Goal: Task Accomplishment & Management: Manage account settings

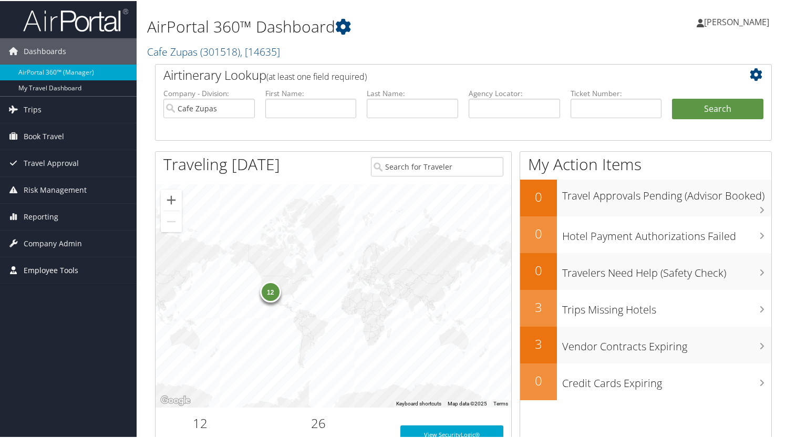
click at [59, 272] on span "Employee Tools" at bounding box center [51, 269] width 55 height 26
click at [72, 238] on span "Company Admin" at bounding box center [53, 243] width 58 height 26
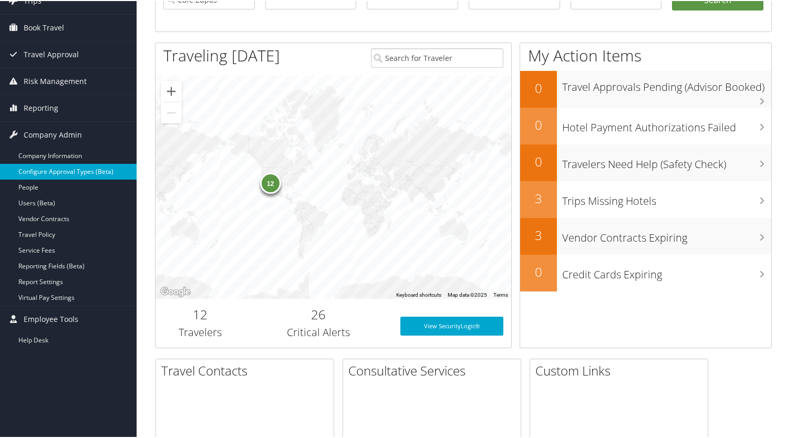
scroll to position [112, 0]
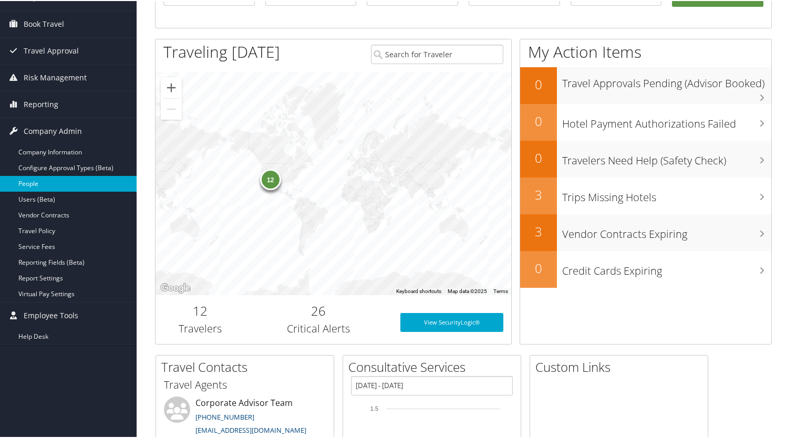
click at [42, 182] on link "People" at bounding box center [68, 183] width 137 height 16
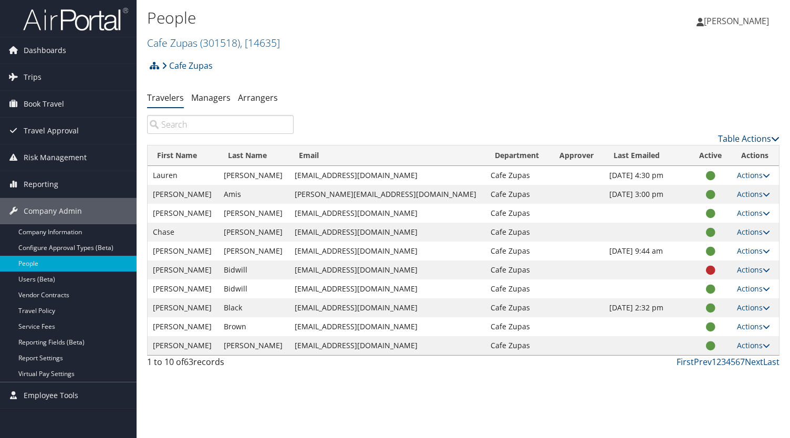
click at [750, 142] on link "Table Actions" at bounding box center [748, 139] width 61 height 12
click at [704, 79] on div at bounding box center [395, 219] width 790 height 438
click at [44, 231] on link "Company Information" at bounding box center [68, 232] width 137 height 16
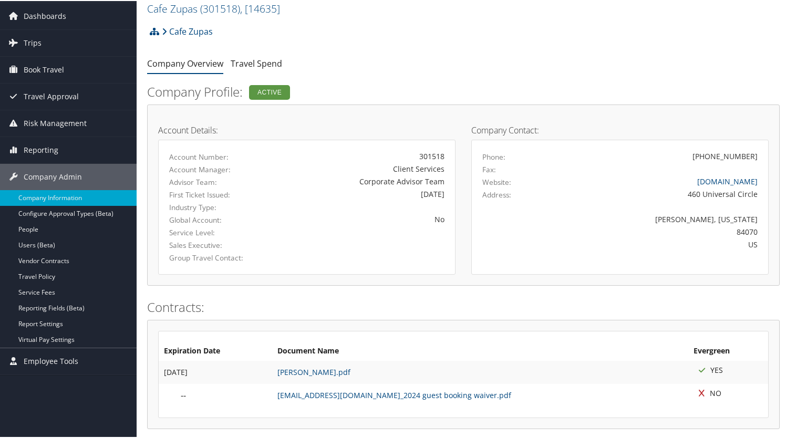
scroll to position [36, 0]
click at [39, 244] on link "Users (Beta)" at bounding box center [68, 244] width 137 height 16
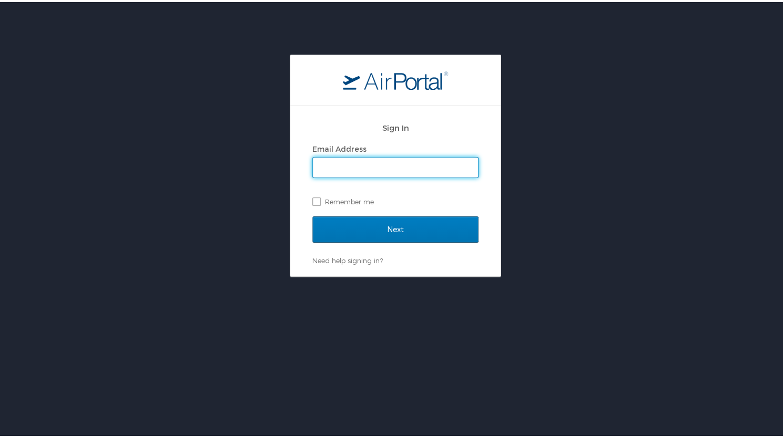
type input "lperkes@cafezupas.com"
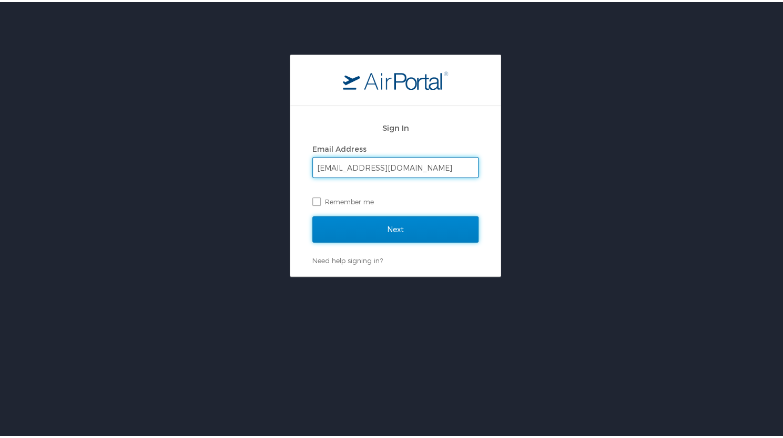
click at [411, 234] on input "Next" at bounding box center [395, 227] width 166 height 26
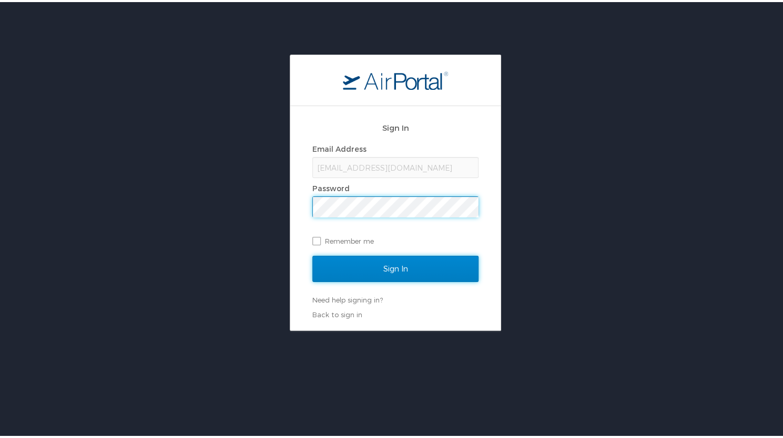
click at [390, 271] on input "Sign In" at bounding box center [395, 267] width 166 height 26
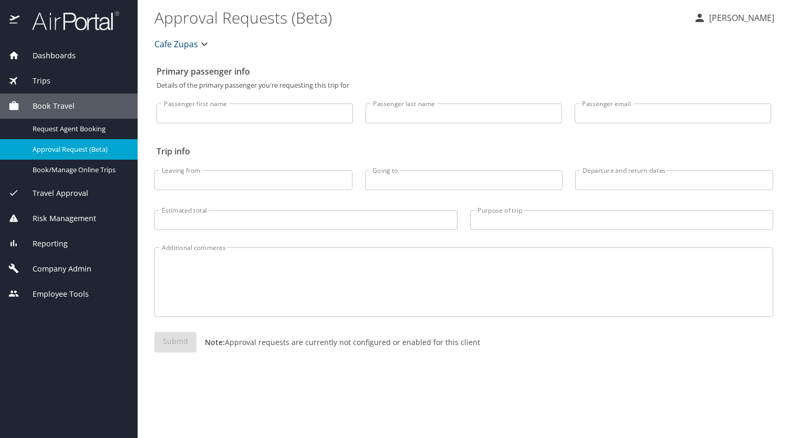
click at [81, 262] on div "Company Admin" at bounding box center [69, 268] width 138 height 25
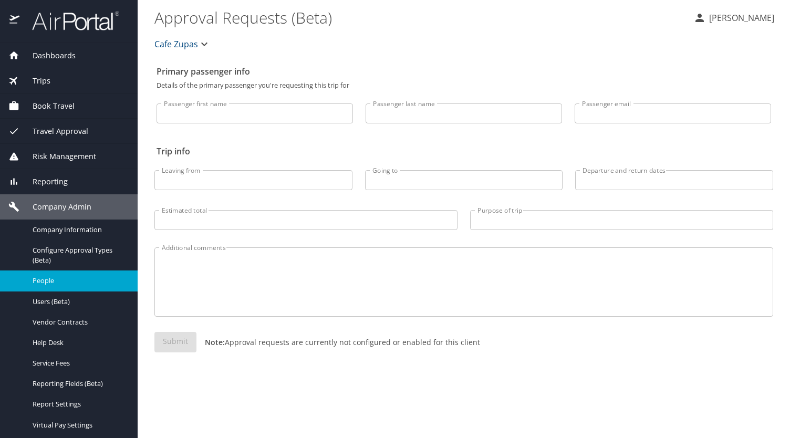
scroll to position [22, 0]
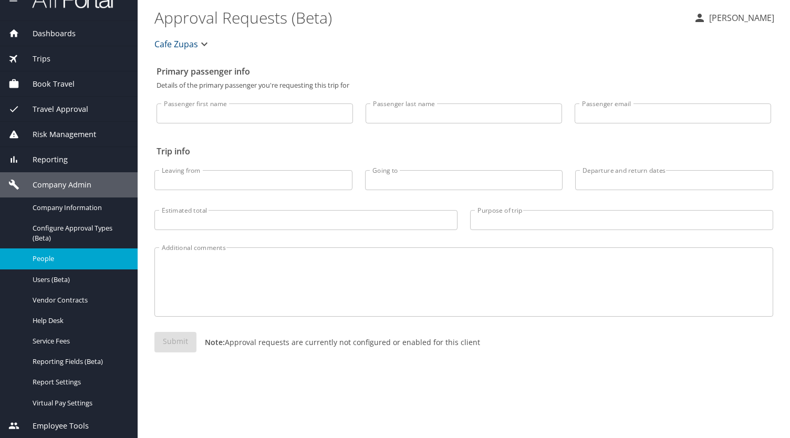
click at [93, 265] on link "People" at bounding box center [69, 259] width 138 height 20
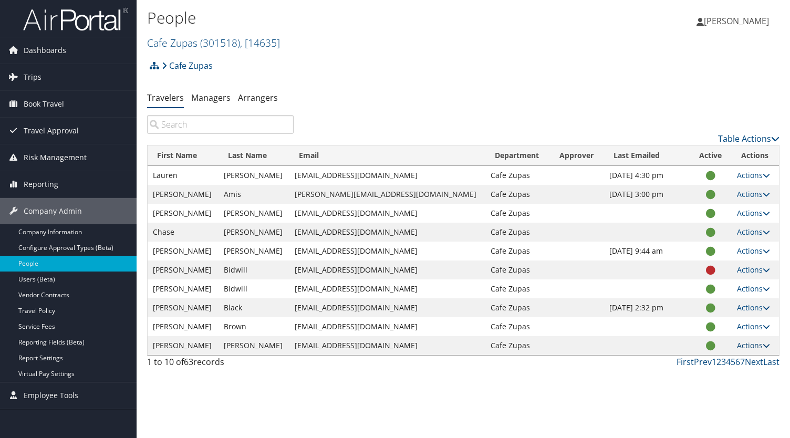
click at [763, 342] on icon at bounding box center [766, 345] width 7 height 7
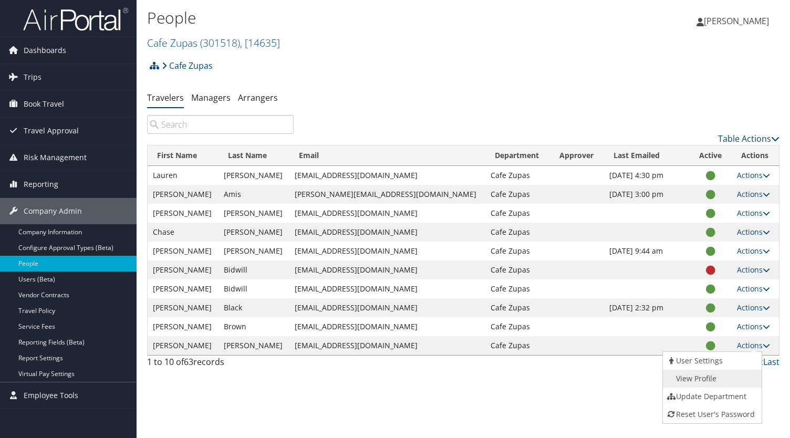
click at [724, 373] on link "View Profile" at bounding box center [711, 379] width 97 height 18
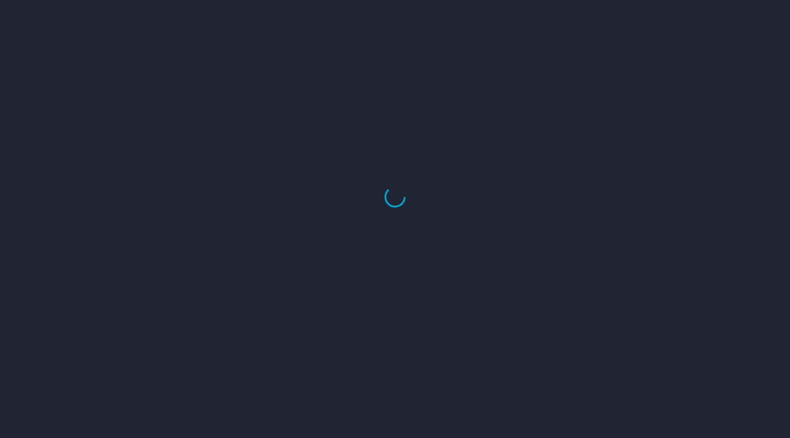
select select "US"
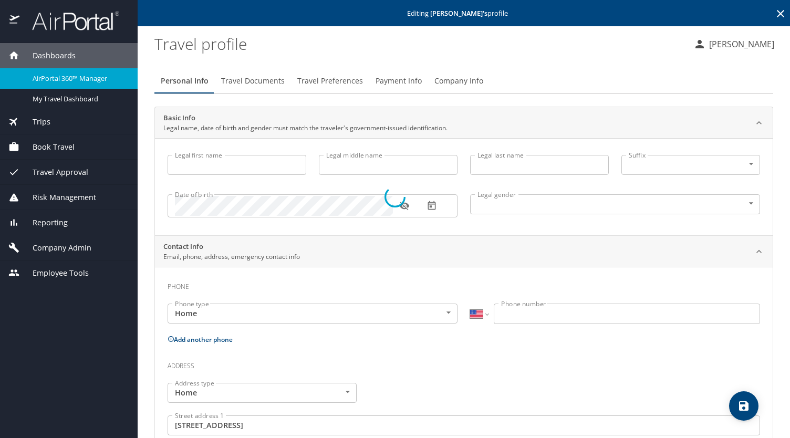
type input "[PERSON_NAME]"
type input "Wayne"
type input "[PERSON_NAME]"
type input "Male"
type input "Christopher"
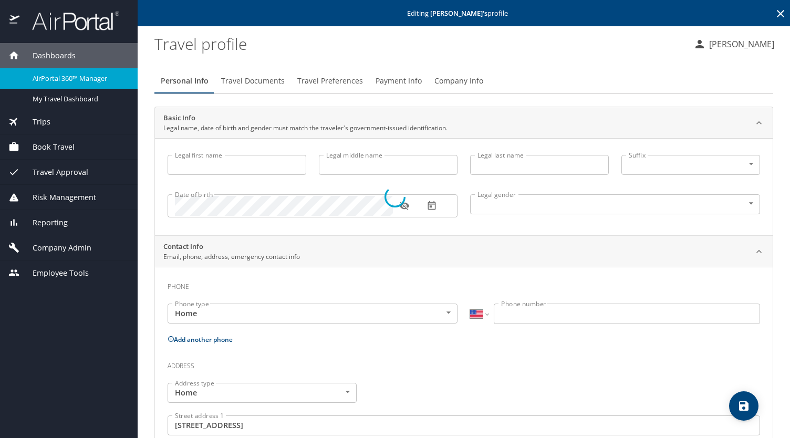
type input "[PERSON_NAME]"
type input "(801) 360-4445"
type input "Cbuchanan666@gmail.com"
type input "United States of America"
type input "Utah"
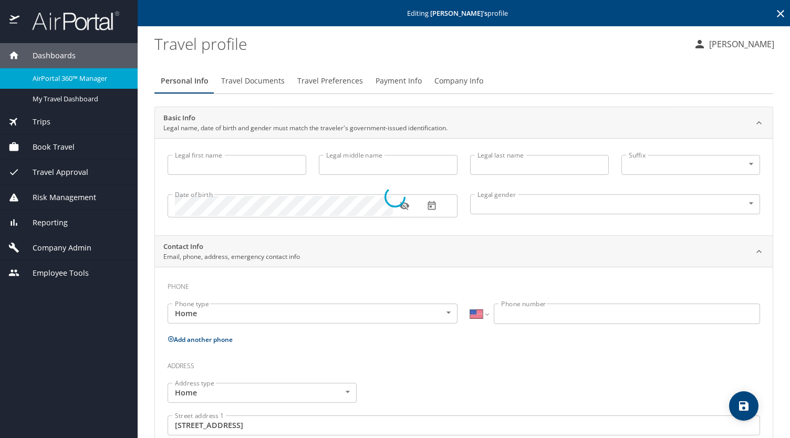
type input "United States of America"
type input "Utah"
select select "US"
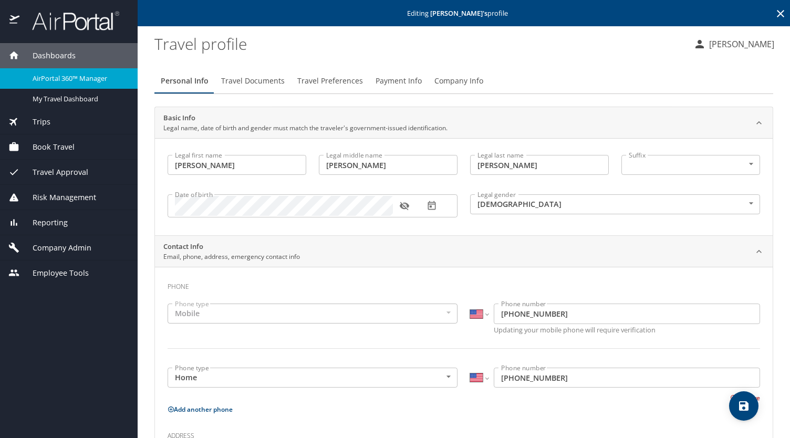
click at [775, 13] on icon at bounding box center [781, 13] width 13 height 13
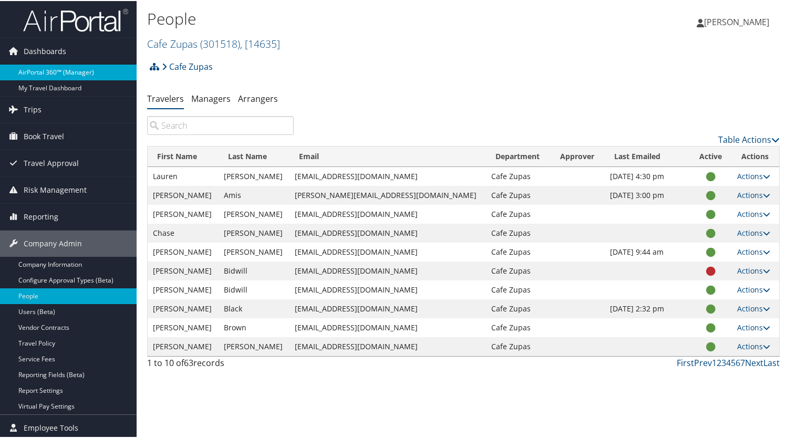
click at [45, 69] on link "AirPortal 360™ (Manager)" at bounding box center [68, 72] width 137 height 16
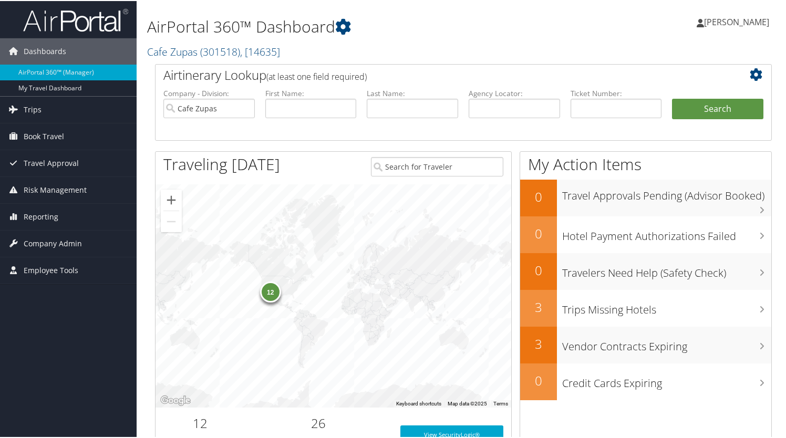
click at [754, 75] on icon at bounding box center [759, 73] width 18 height 13
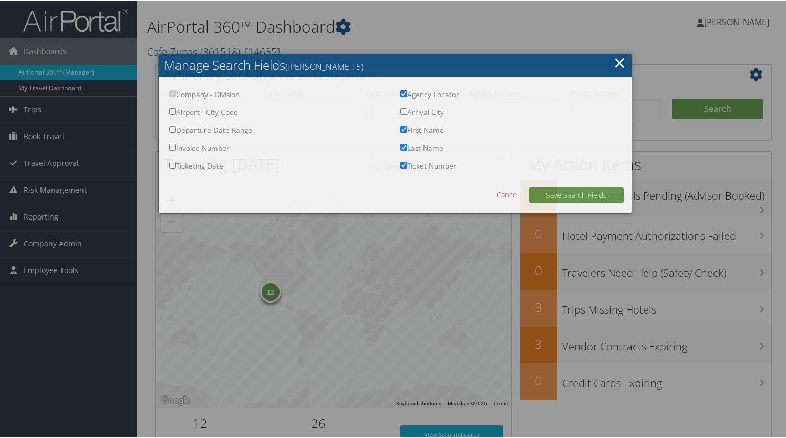
checkbox input "true"
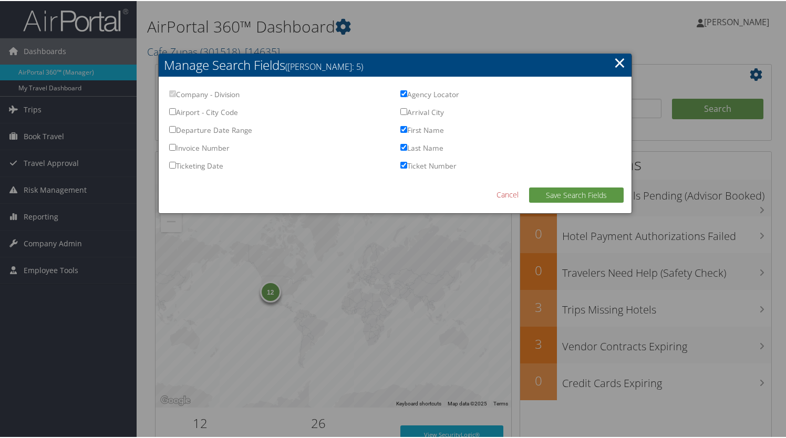
click at [580, 24] on div at bounding box center [395, 219] width 790 height 438
